Goal: Task Accomplishment & Management: Manage account settings

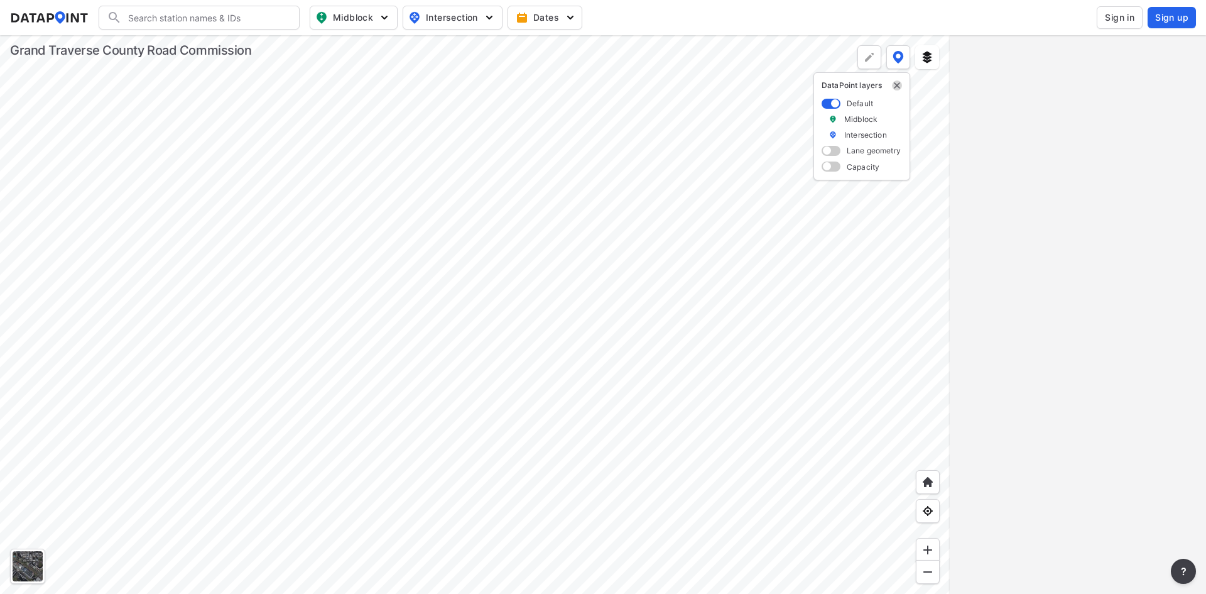
click at [900, 85] on img "delete" at bounding box center [897, 85] width 10 height 10
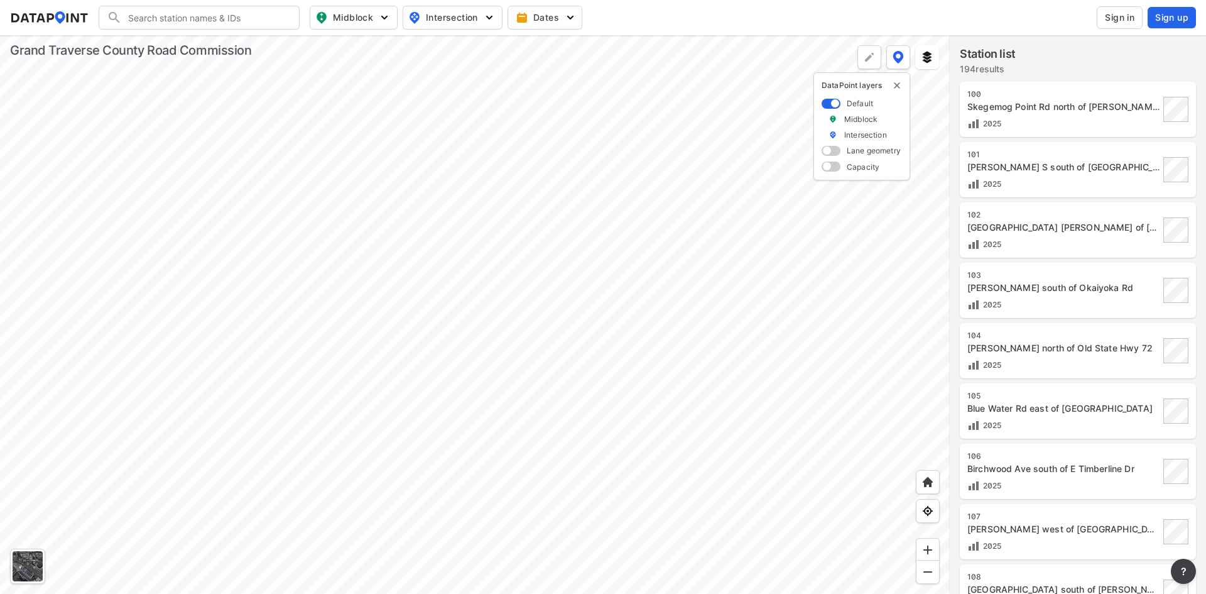
click at [1115, 19] on span "Sign in" at bounding box center [1120, 17] width 30 height 13
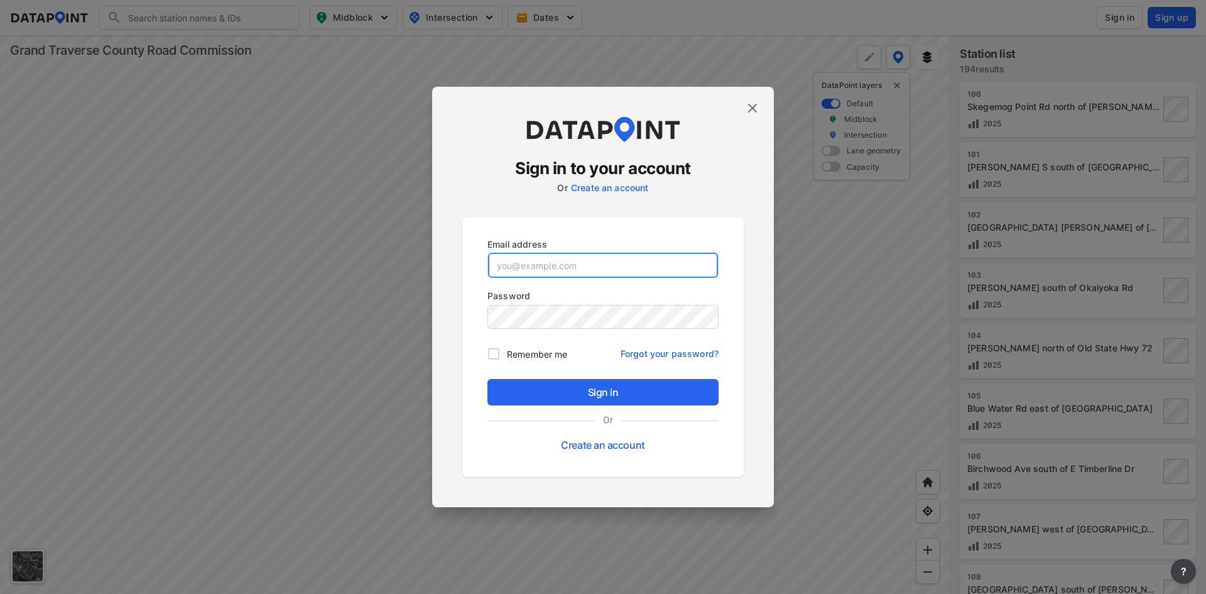
type input "[EMAIL_ADDRESS][DOMAIN_NAME]"
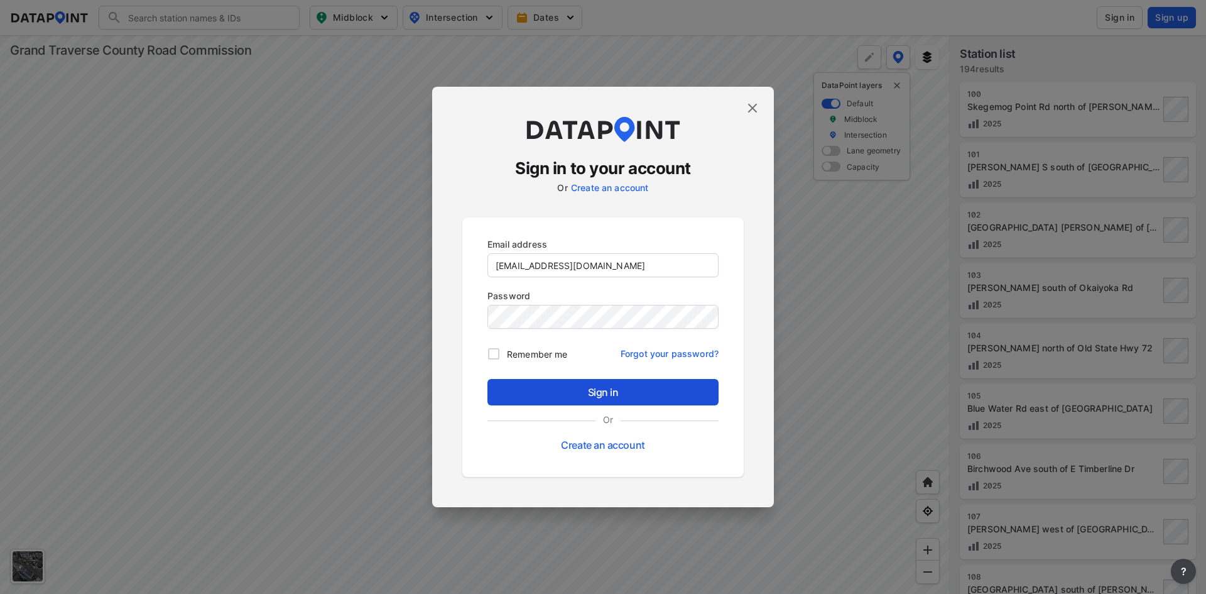
click at [587, 395] on span "Sign in" at bounding box center [603, 392] width 211 height 15
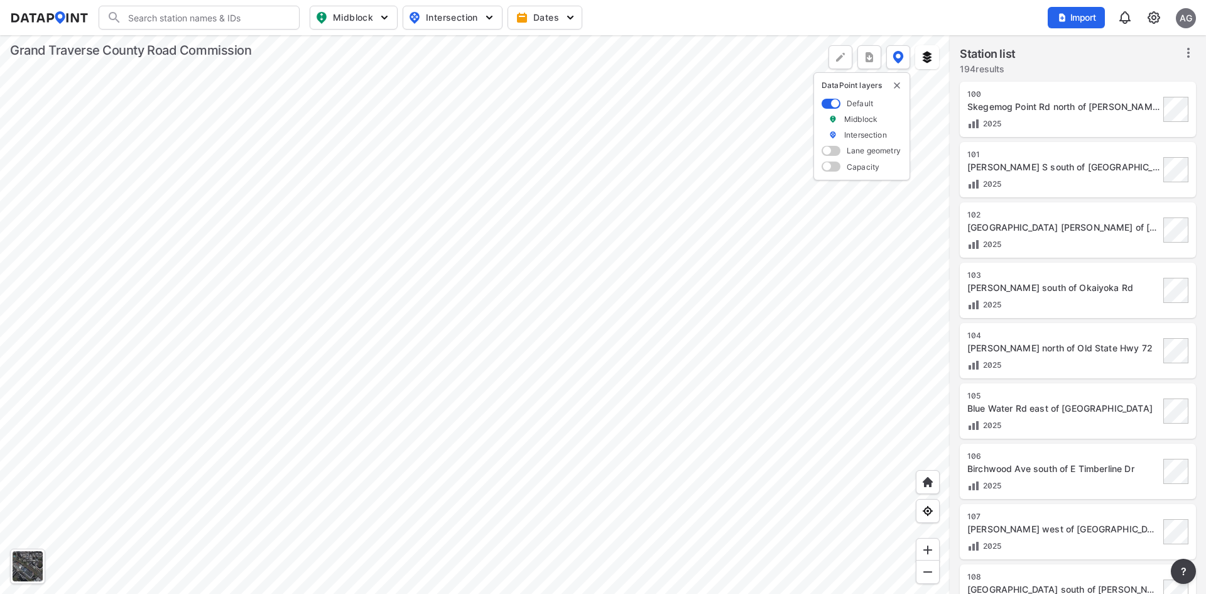
click at [1184, 14] on div "AG" at bounding box center [1186, 18] width 20 height 20
click at [1159, 28] on div "My Profile Log out" at bounding box center [1144, 55] width 106 height 61
click at [1158, 25] on div "Search Please enter a search term. Midblock Intersection Dates Import AG My Pro…" at bounding box center [603, 297] width 1206 height 594
click at [1158, 25] on img at bounding box center [1154, 17] width 15 height 15
click at [1118, 50] on link "Data management" at bounding box center [1100, 48] width 108 height 13
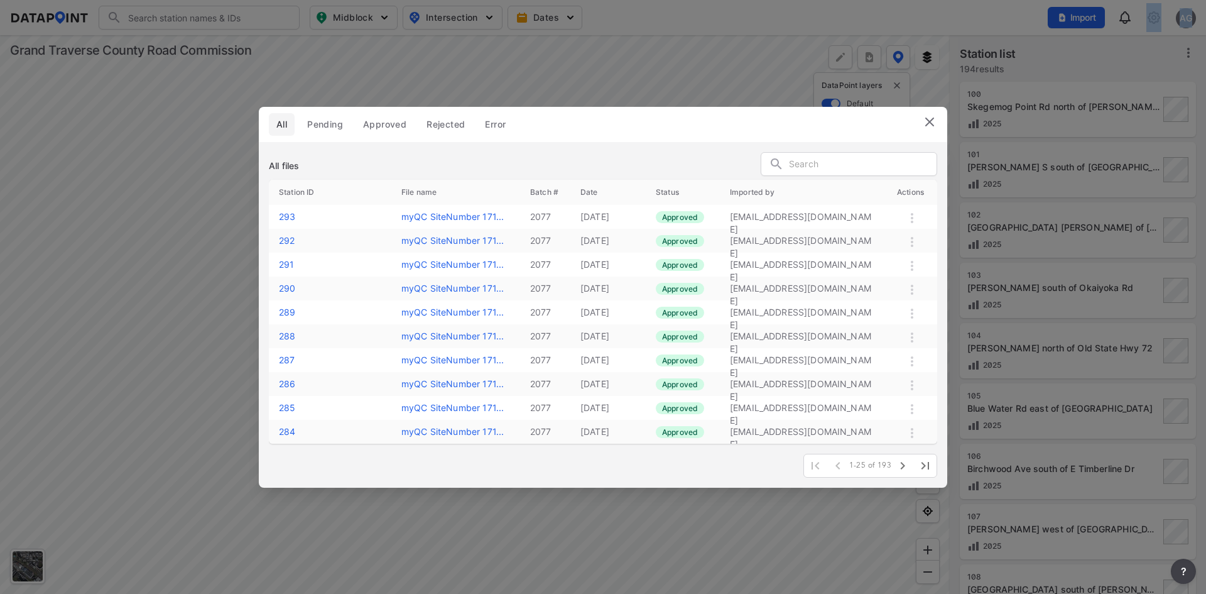
click at [933, 123] on img at bounding box center [929, 121] width 15 height 15
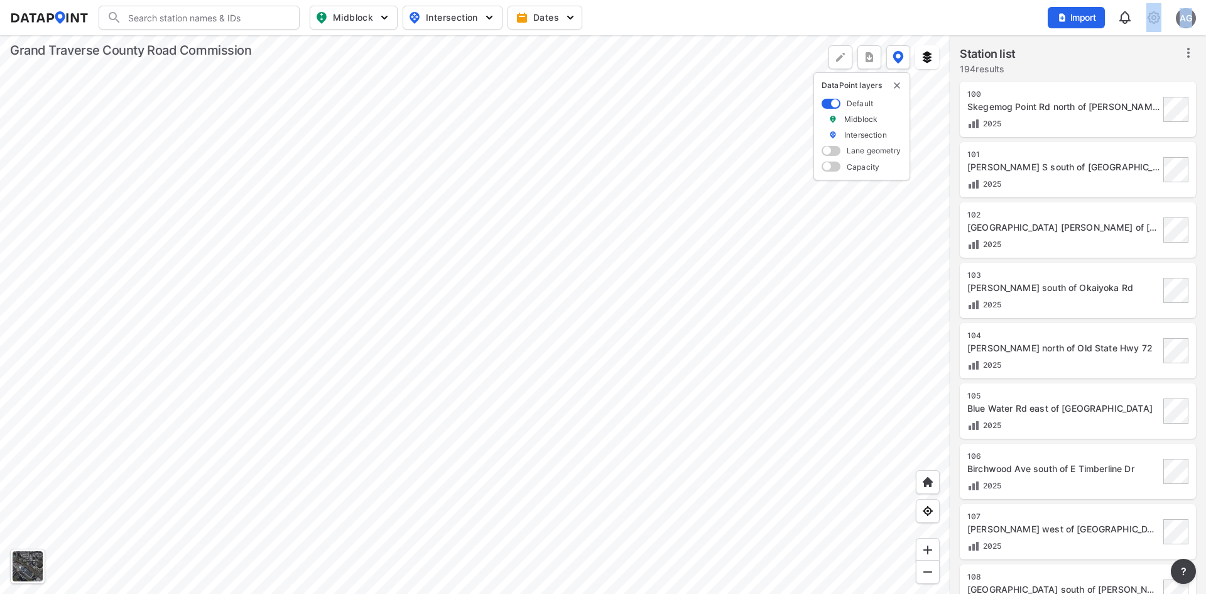
click at [1182, 18] on div "AG" at bounding box center [1186, 18] width 20 height 20
click at [1141, 84] on div "My Profile Log out" at bounding box center [1144, 58] width 106 height 56
click at [1145, 70] on p "Log out" at bounding box center [1144, 72] width 106 height 23
